Goal: Download file/media

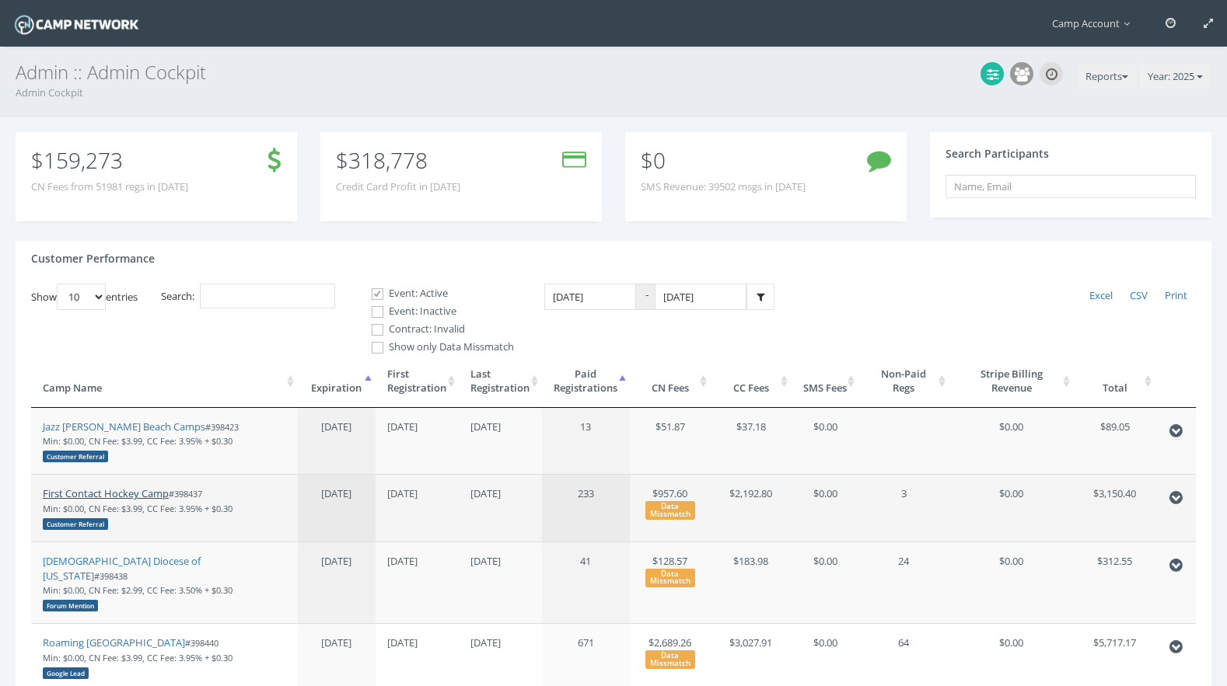
click at [130, 494] on link "First Contact Hockey Camp" at bounding box center [106, 494] width 126 height 14
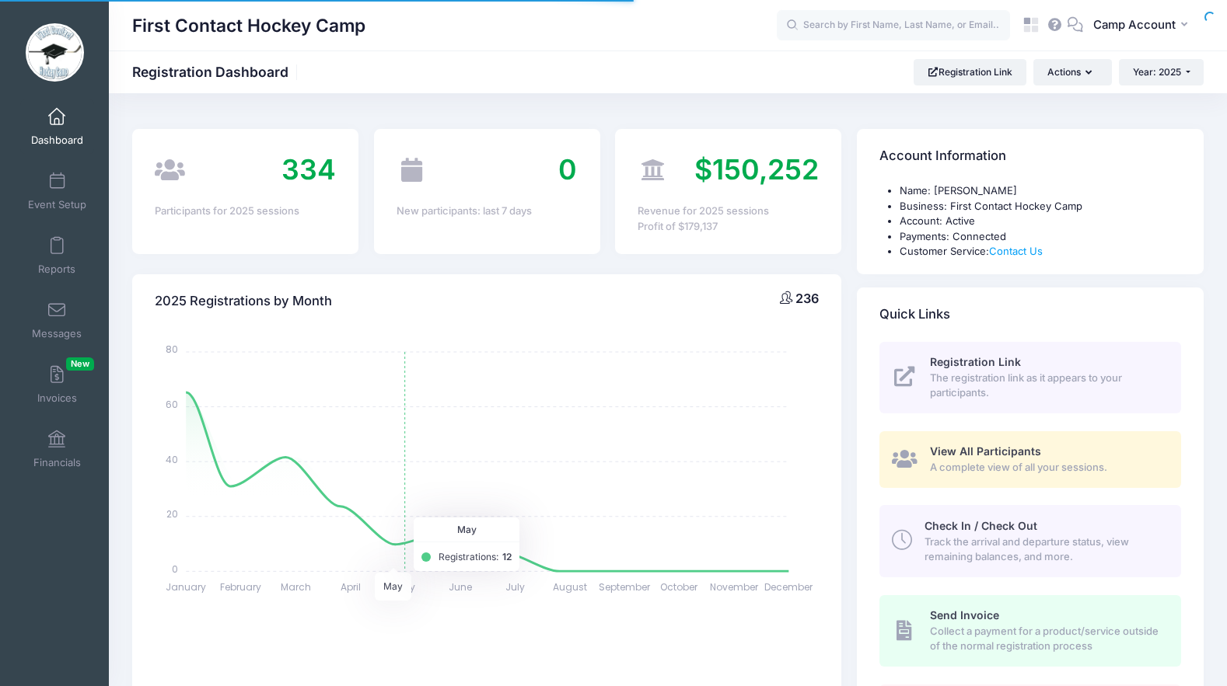
select select
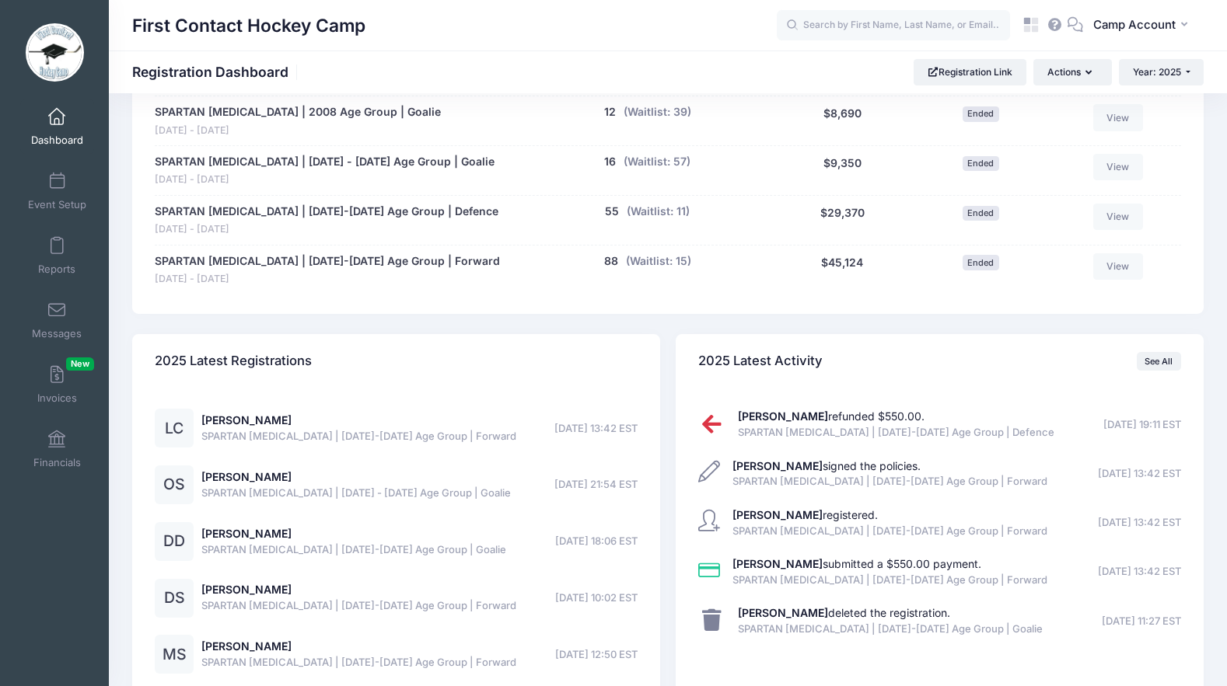
scroll to position [1147, 0]
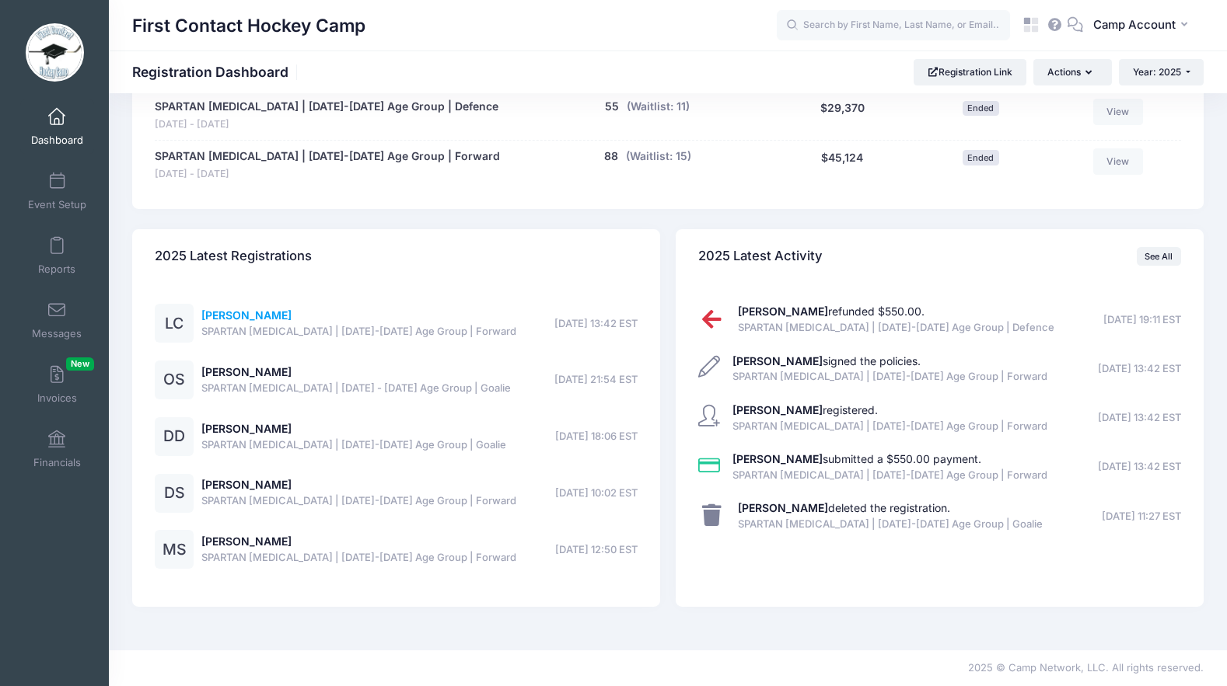
click at [229, 313] on link "Lucas Campanella" at bounding box center [246, 315] width 90 height 13
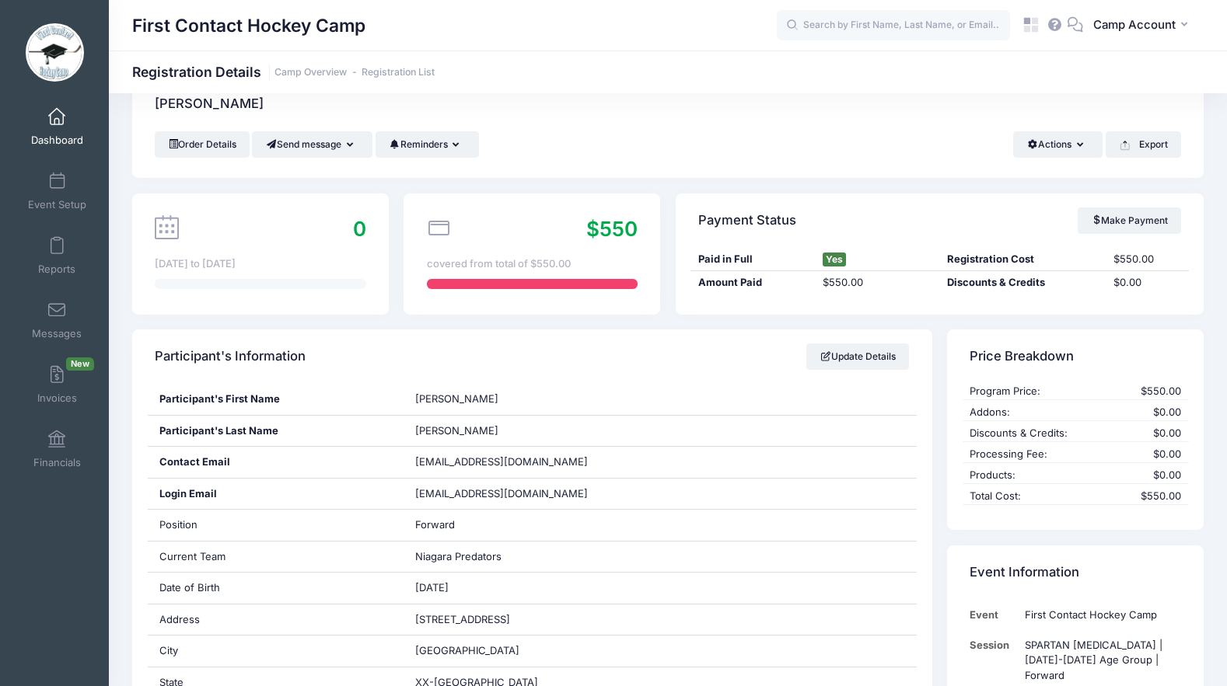
scroll to position [43, 0]
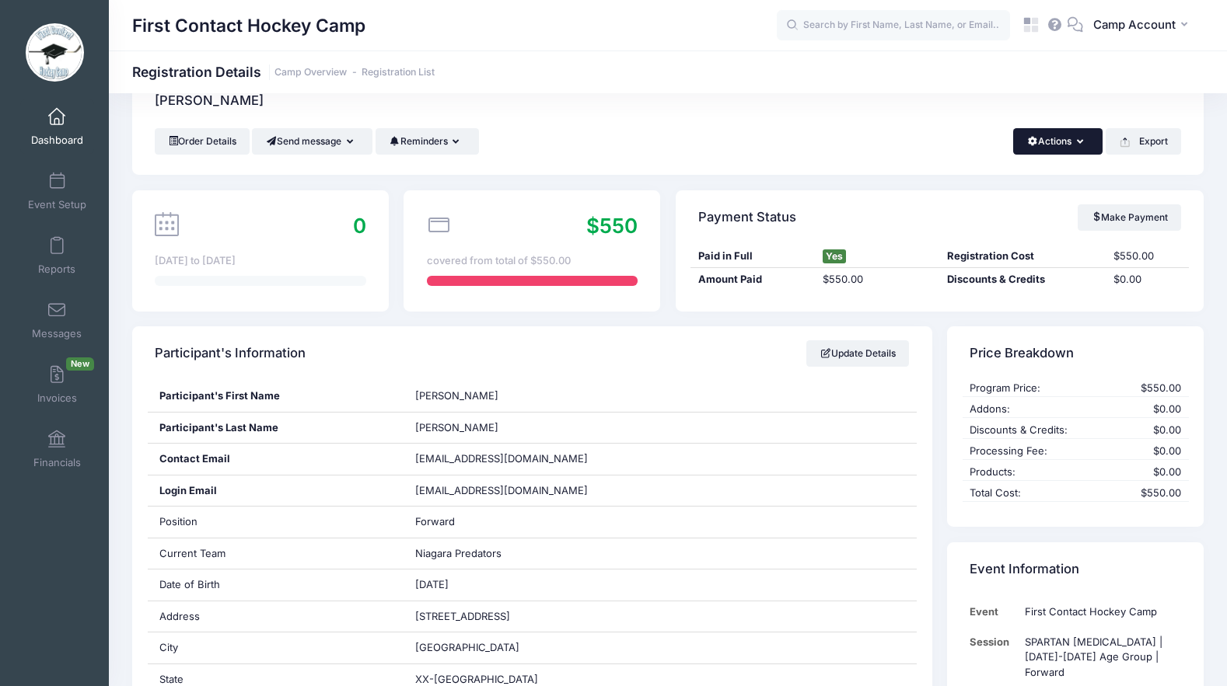
click at [1067, 152] on button "Actions" at bounding box center [1057, 141] width 89 height 26
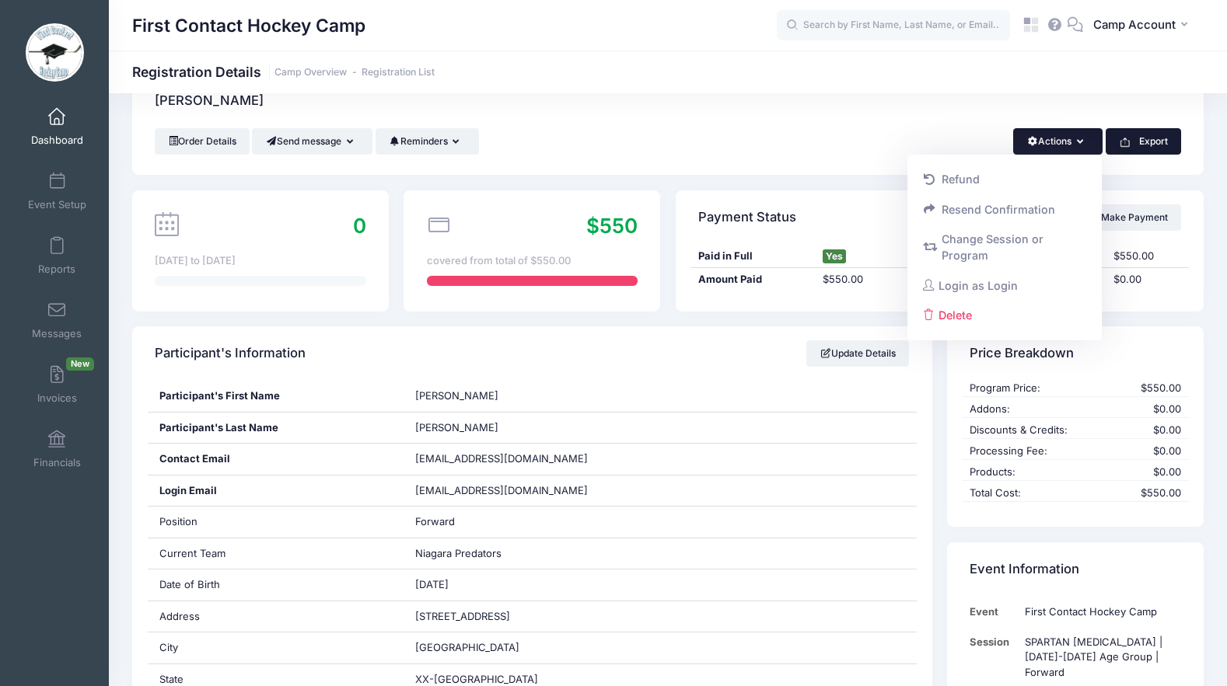
click at [1133, 153] on button "Export" at bounding box center [1142, 141] width 75 height 26
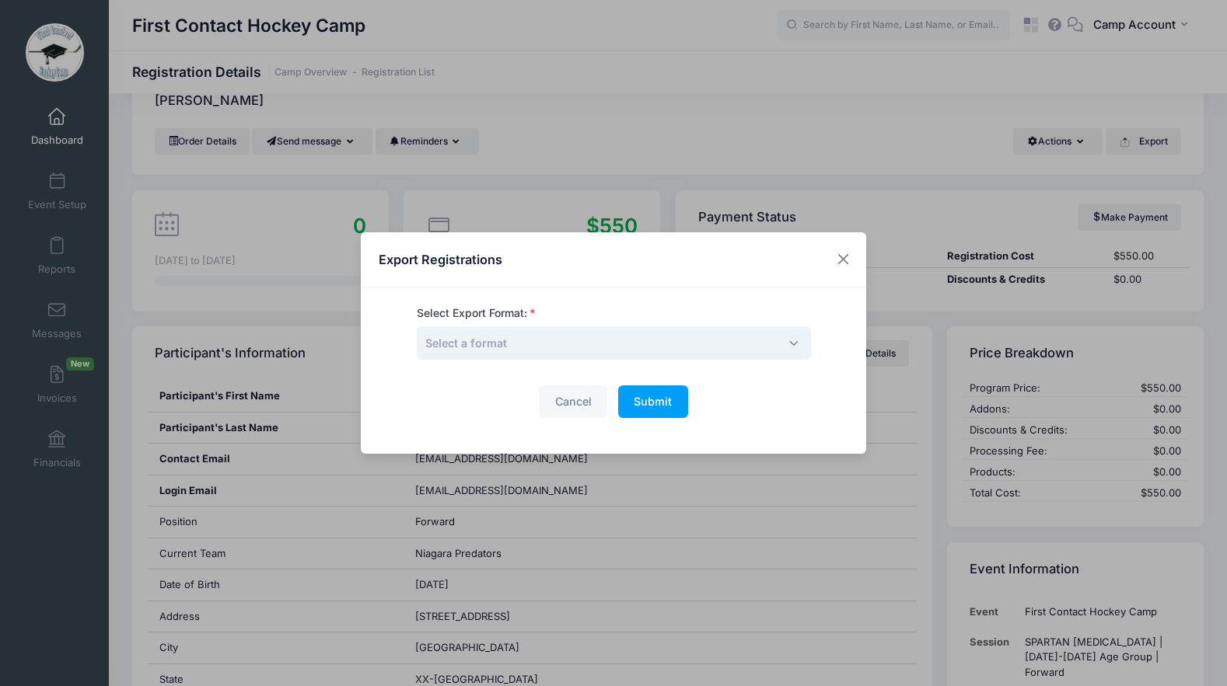
click at [667, 351] on span "Select a format" at bounding box center [614, 343] width 394 height 33
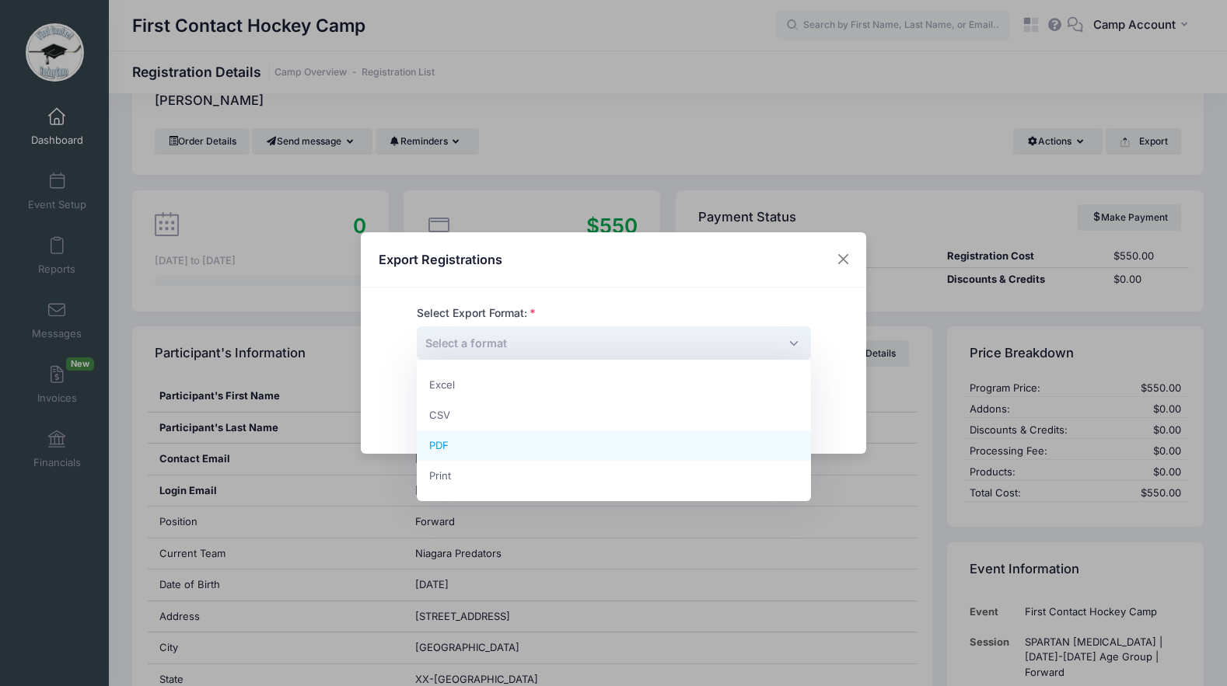
select select "pdf"
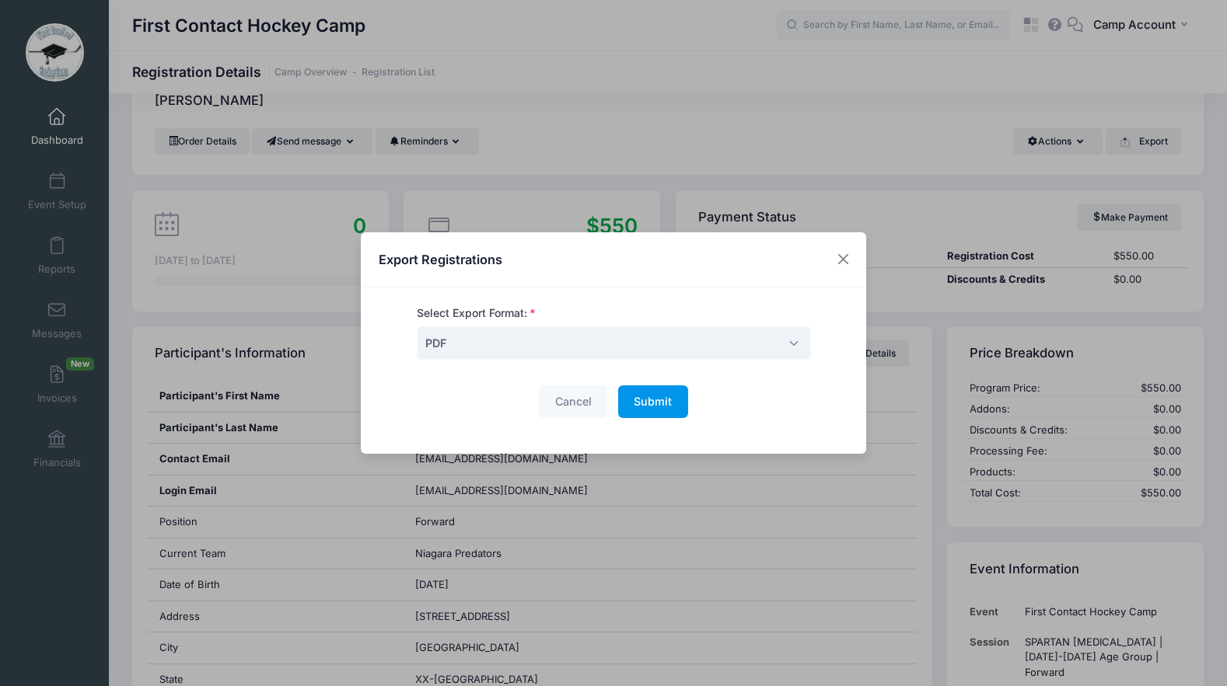
click at [654, 409] on button "Submit Please wait..." at bounding box center [653, 402] width 70 height 33
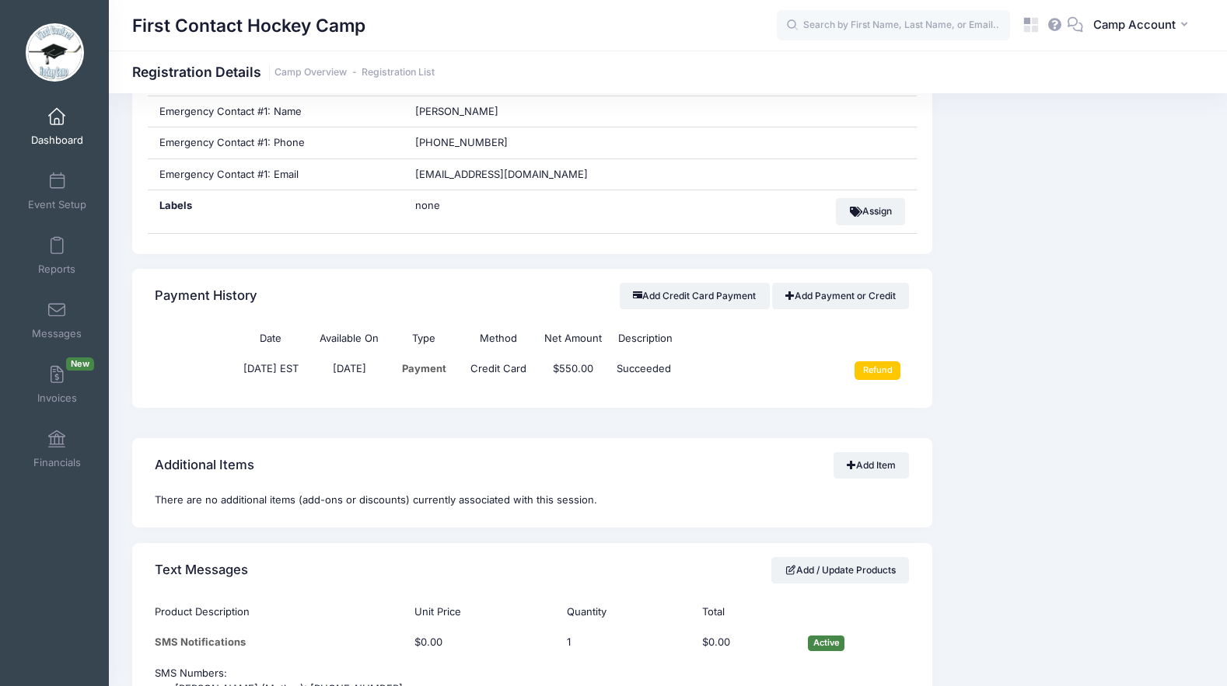
scroll to position [954, 0]
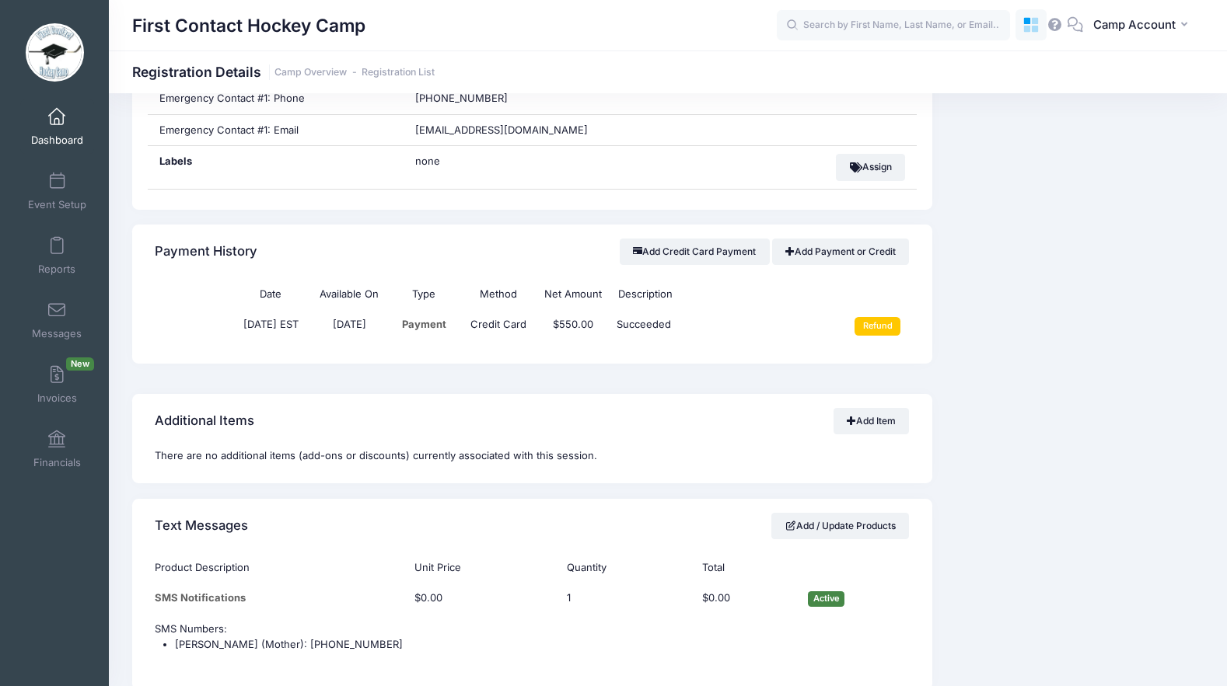
click at [1036, 32] on icon at bounding box center [1035, 29] width 7 height 7
